Goal: Register for event/course

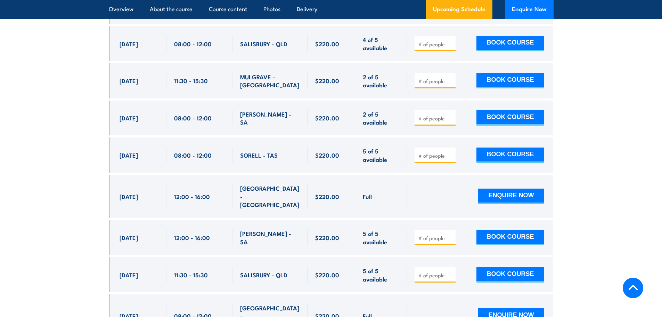
scroll to position [1946, 0]
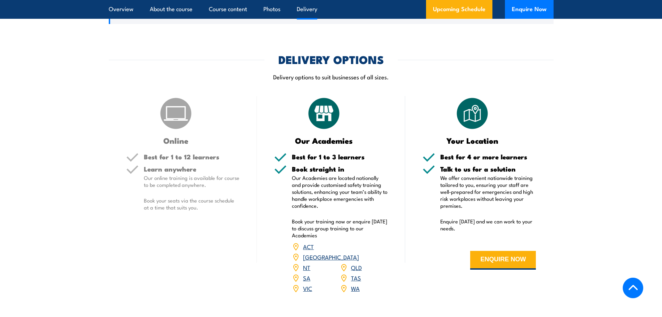
scroll to position [959, 0]
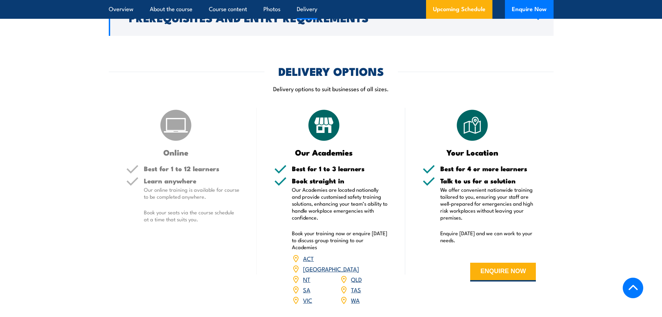
click at [166, 165] on h5 "Best for 1 to 12 learners" at bounding box center [192, 168] width 96 height 7
click at [497, 273] on button "ENQUIRE NOW" at bounding box center [503, 271] width 66 height 19
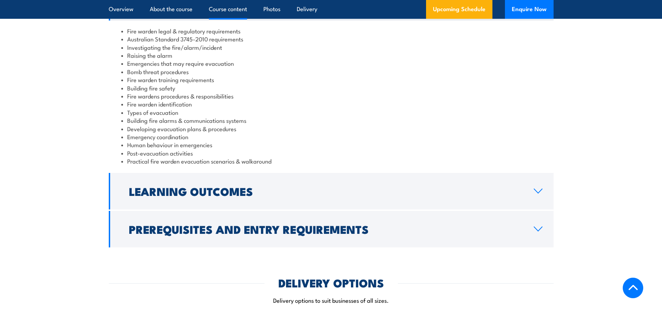
scroll to position [716, 0]
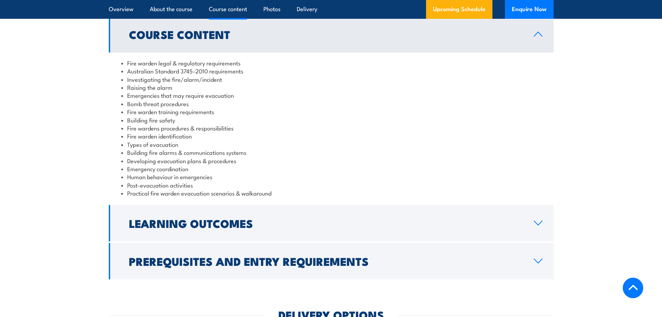
click at [535, 36] on icon at bounding box center [537, 34] width 9 height 6
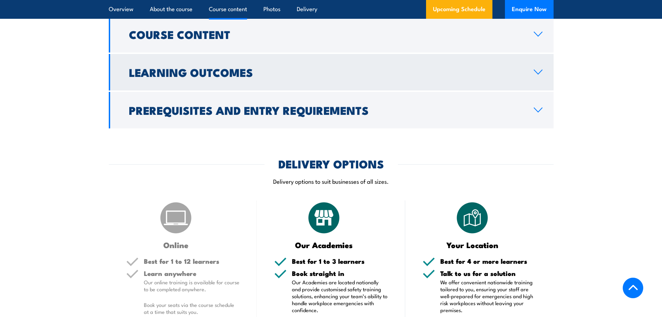
click at [545, 78] on link "Learning Outcomes" at bounding box center [331, 72] width 445 height 36
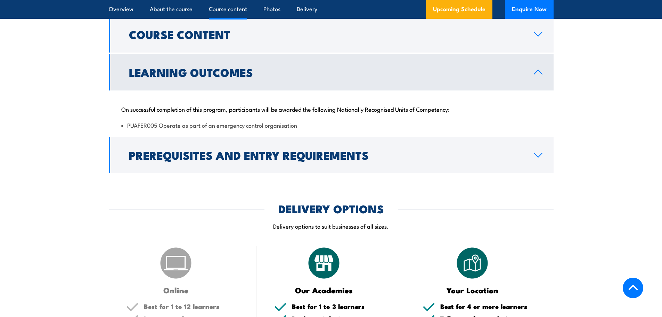
click at [142, 127] on li "PUAFER005 Operate as part of an emergency control organisation" at bounding box center [331, 125] width 420 height 8
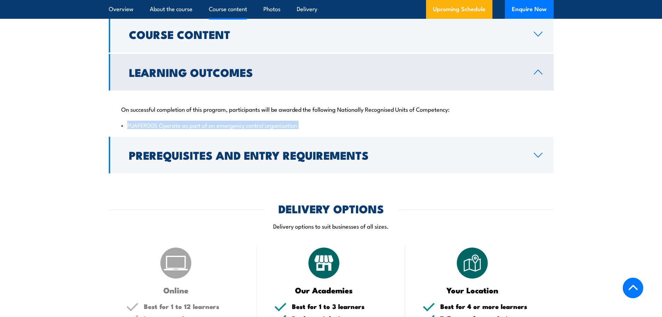
click at [150, 124] on li "PUAFER005 Operate as part of an emergency control organisation" at bounding box center [331, 125] width 420 height 8
click at [142, 123] on li "PUAFER005 Operate as part of an emergency control organisation" at bounding box center [331, 125] width 420 height 8
click at [136, 128] on li "PUAFER005 Operate as part of an emergency control organisation" at bounding box center [331, 125] width 420 height 8
click at [141, 127] on li "PUAFER005 Operate as part of an emergency control organisation" at bounding box center [331, 125] width 420 height 8
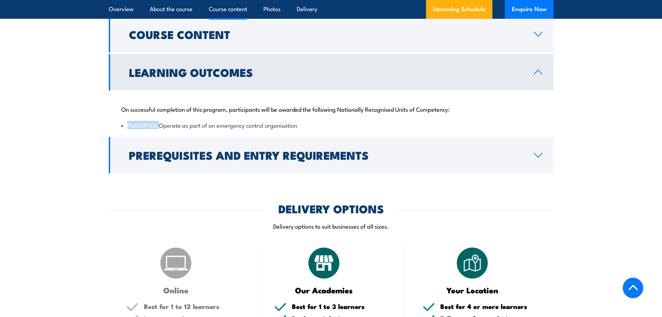
copy li "PUAFER005"
